Goal: Information Seeking & Learning: Find specific fact

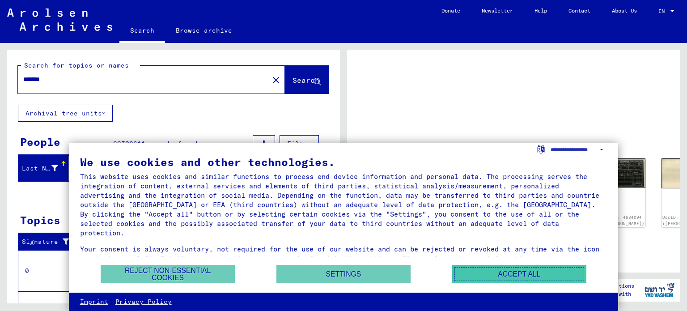
click at [502, 278] on button "Accept all" at bounding box center [519, 274] width 134 height 18
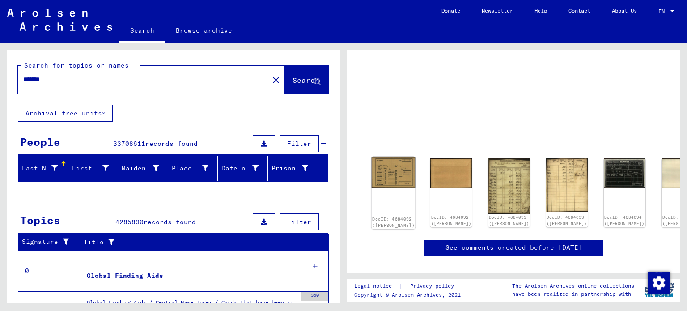
click at [389, 169] on img at bounding box center [393, 171] width 44 height 31
click at [392, 168] on img at bounding box center [393, 171] width 44 height 31
click at [466, 243] on link "See comments created before [DATE]" at bounding box center [513, 247] width 137 height 9
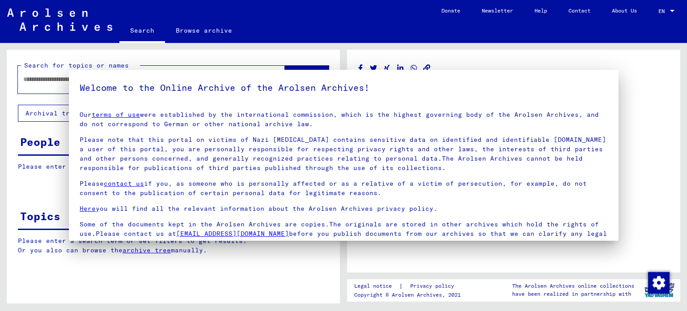
type input "*******"
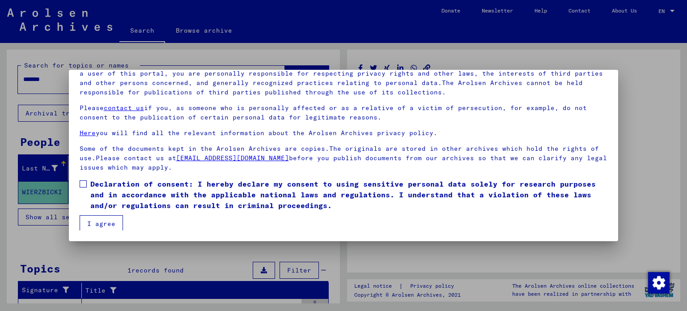
scroll to position [2, 0]
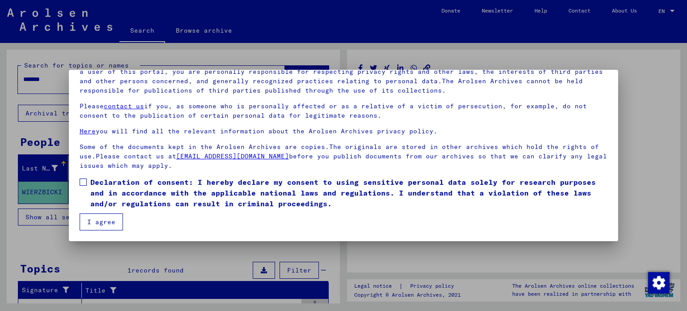
click at [654, 160] on div at bounding box center [343, 155] width 687 height 311
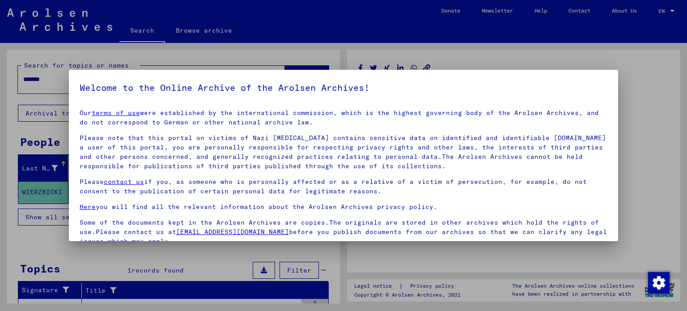
scroll to position [76, 0]
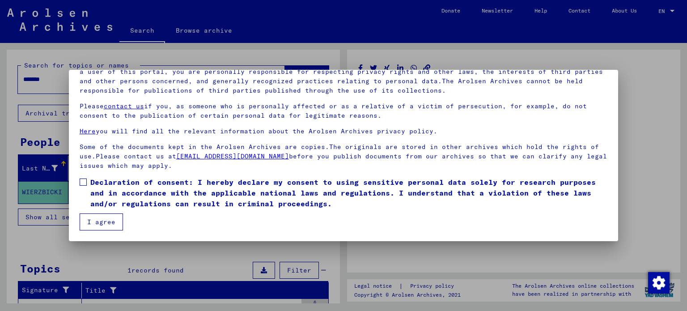
click at [105, 223] on button "I agree" at bounding box center [101, 221] width 43 height 17
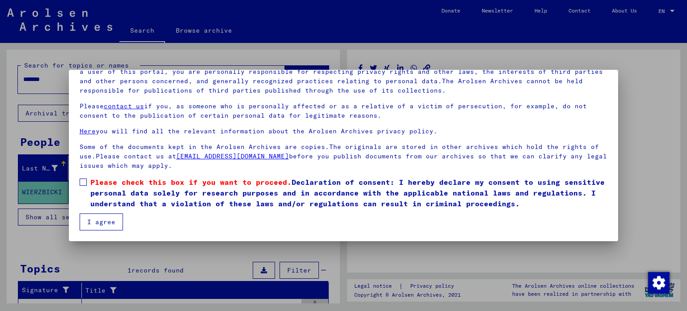
click at [80, 181] on span at bounding box center [83, 181] width 7 height 7
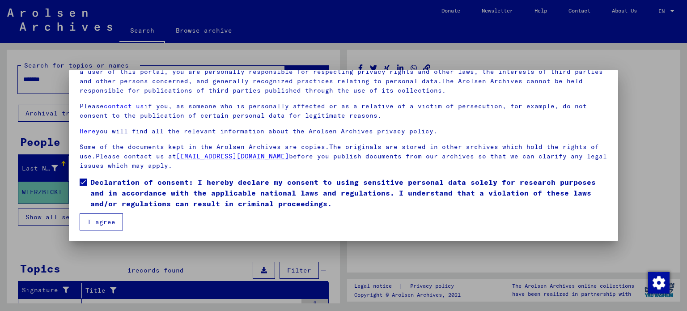
click at [107, 227] on button "I agree" at bounding box center [101, 221] width 43 height 17
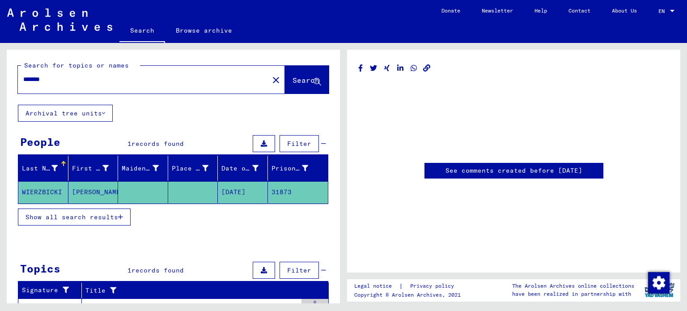
click at [477, 171] on link "See comments created before [DATE]" at bounding box center [513, 170] width 137 height 9
